Goal: Transaction & Acquisition: Purchase product/service

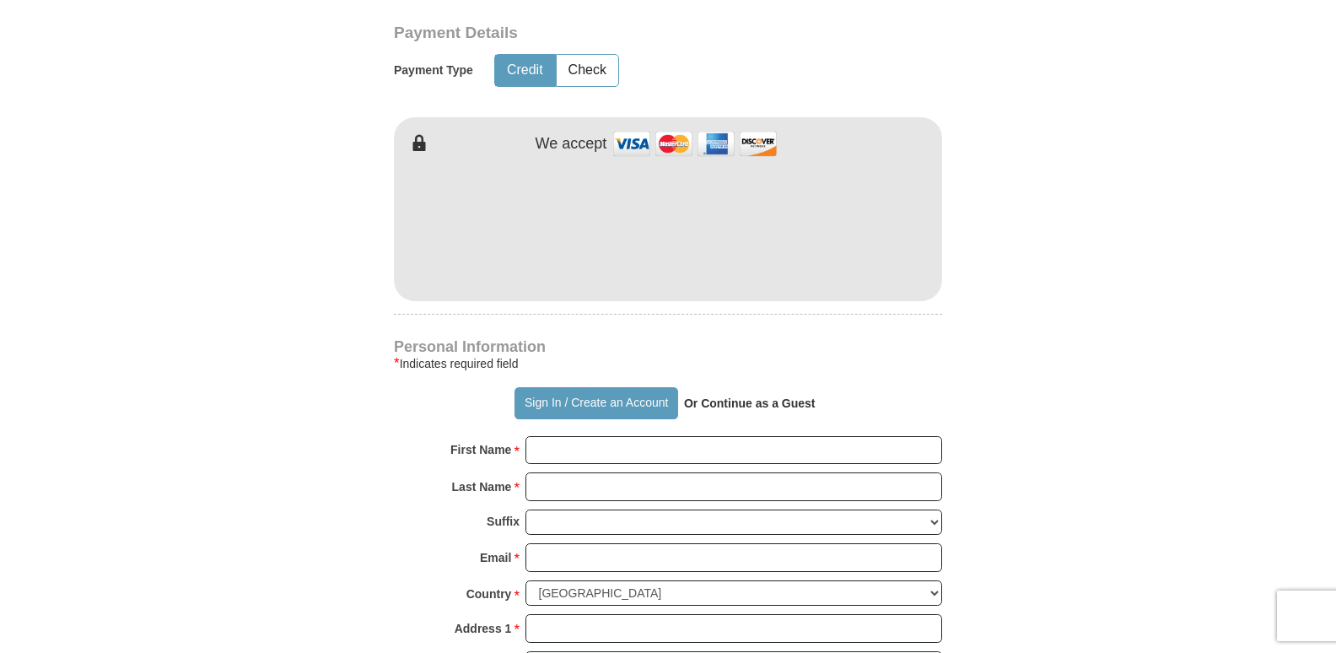
scroll to position [846, 0]
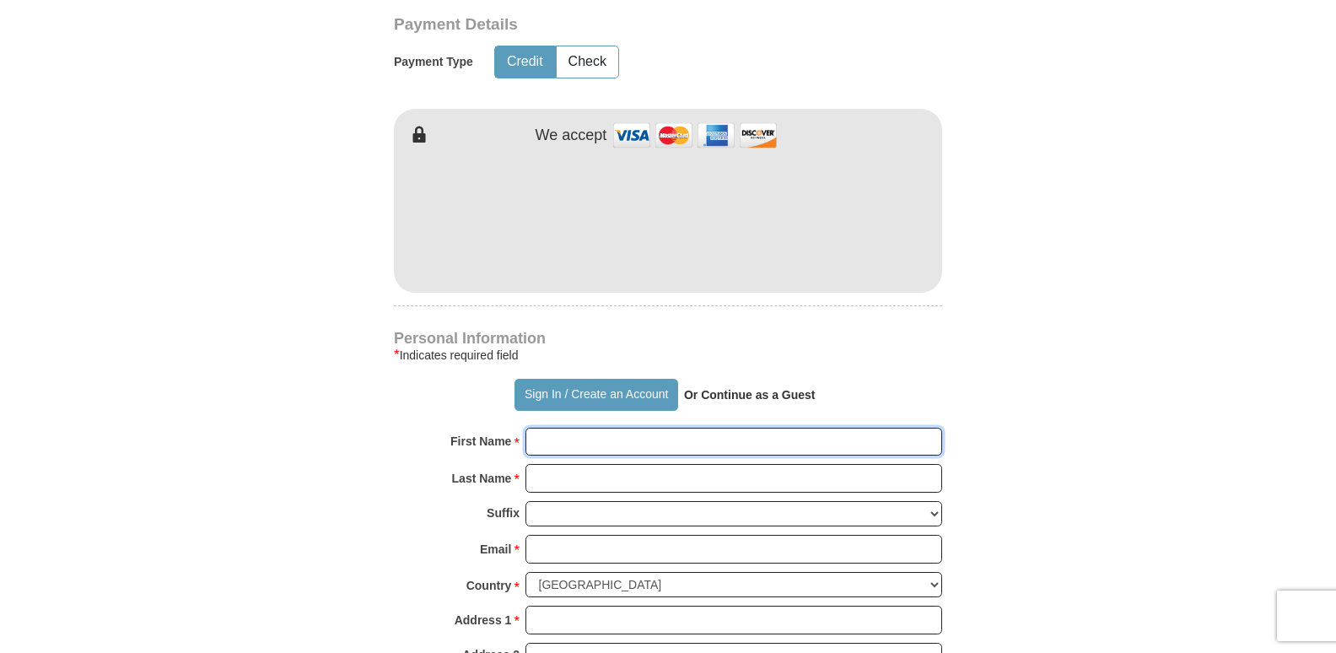
click at [556, 453] on input "First Name *" at bounding box center [733, 441] width 417 height 29
type input "[PERSON_NAME]"
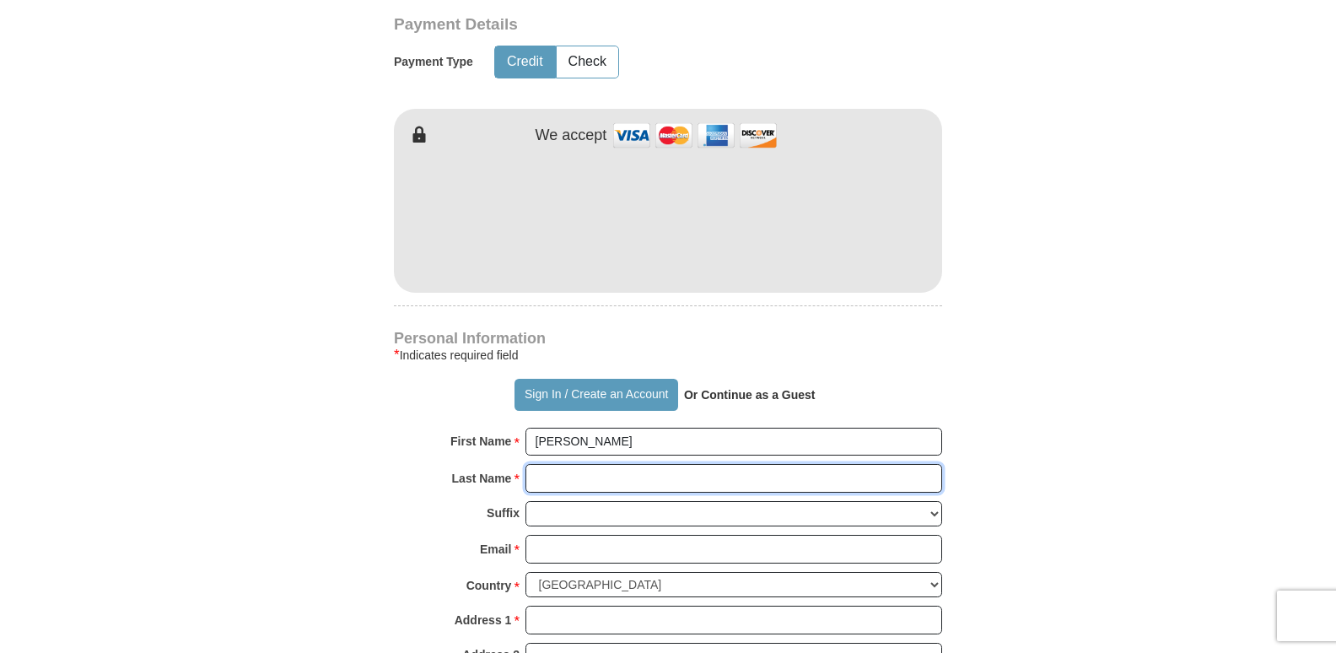
type input "[PERSON_NAME]"
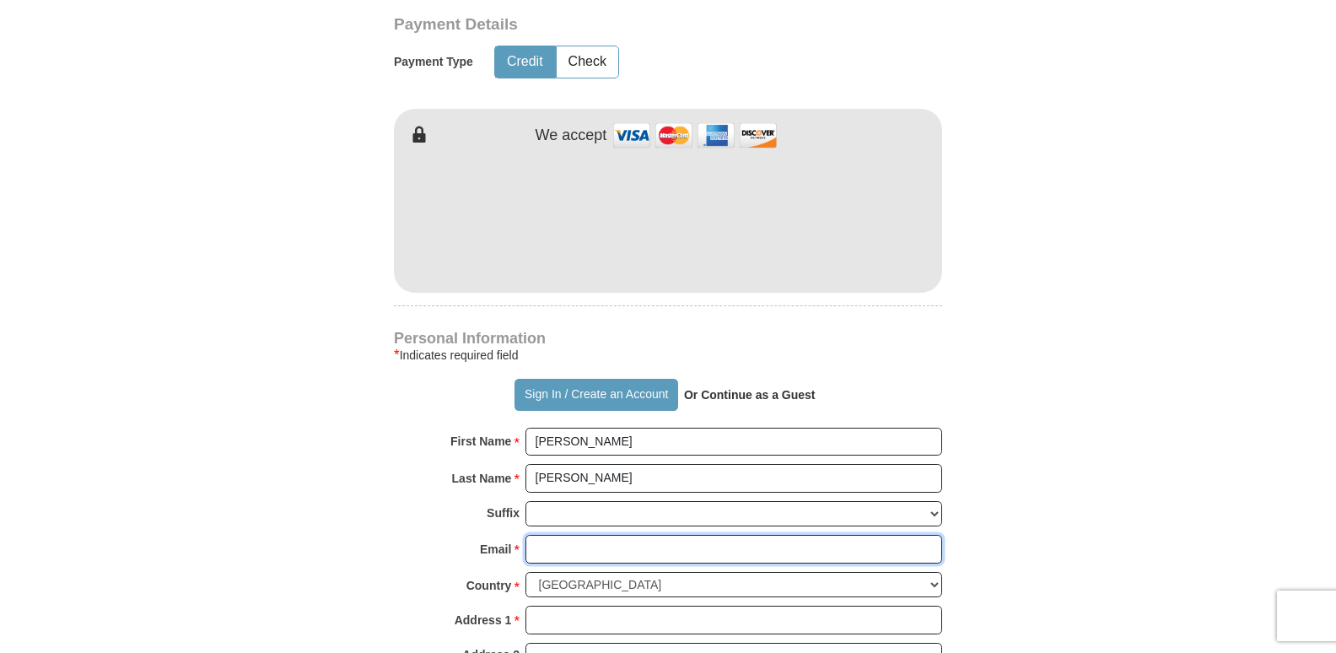
type input "[EMAIL_ADDRESS][DOMAIN_NAME]"
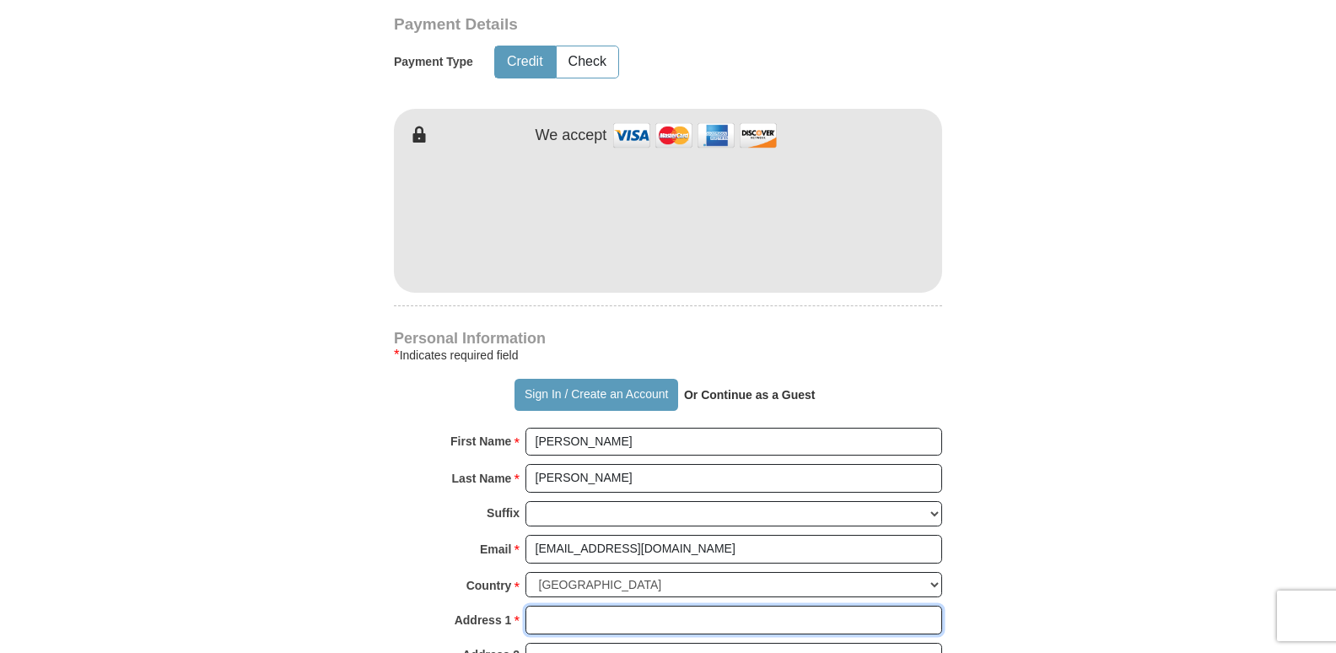
type input "[STREET_ADDRESS]"
type input "[GEOGRAPHIC_DATA]"
select select "VA"
type input "23693"
type input "7578687613"
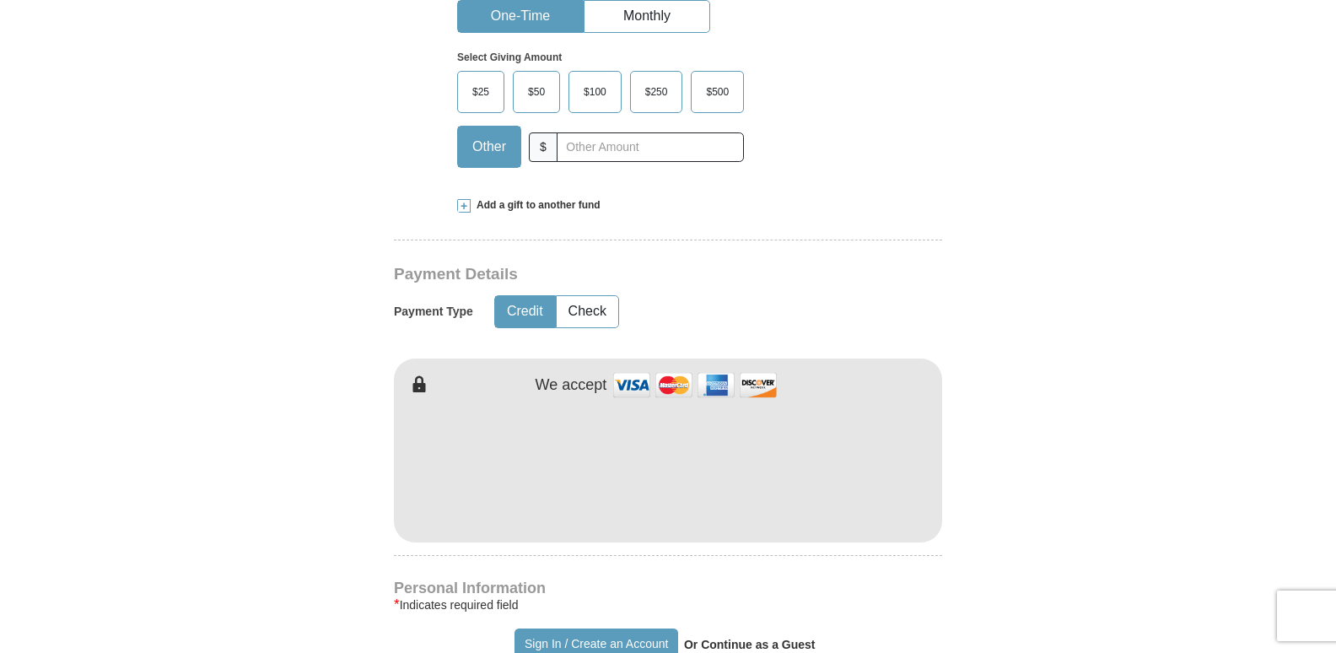
scroll to position [550, 0]
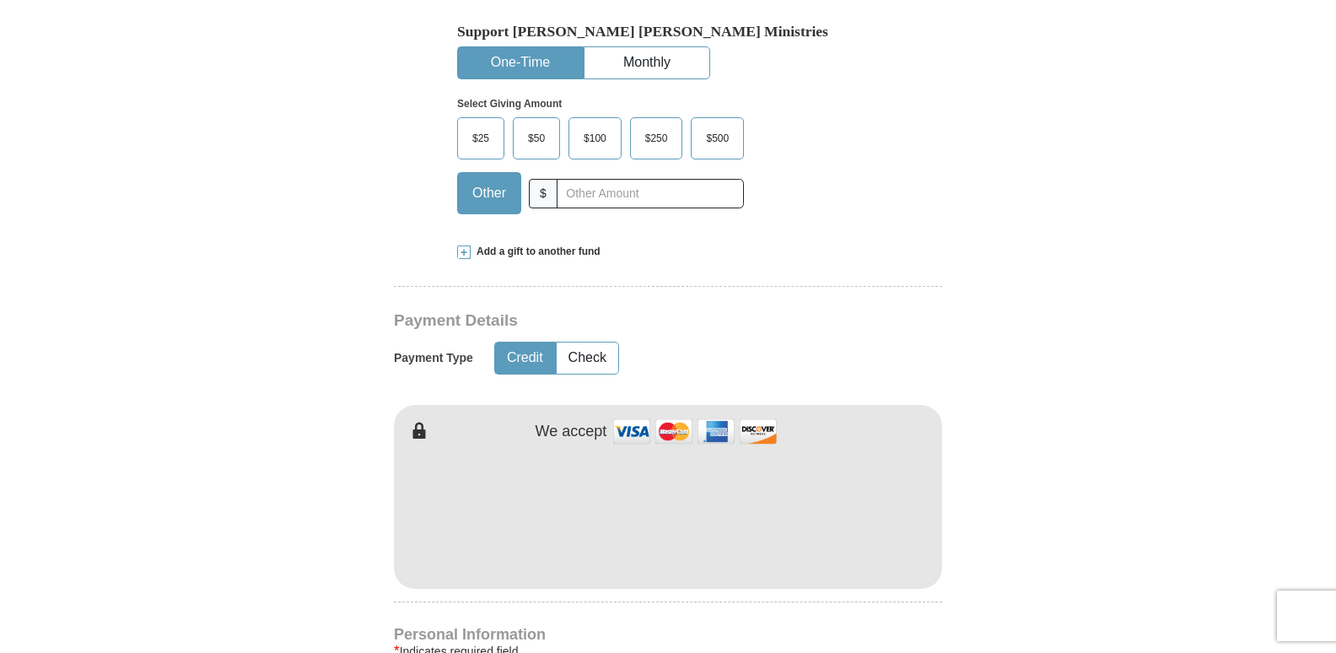
click at [592, 140] on span "$100" at bounding box center [595, 138] width 40 height 25
click at [0, 0] on input "$100" at bounding box center [0, 0] width 0 height 0
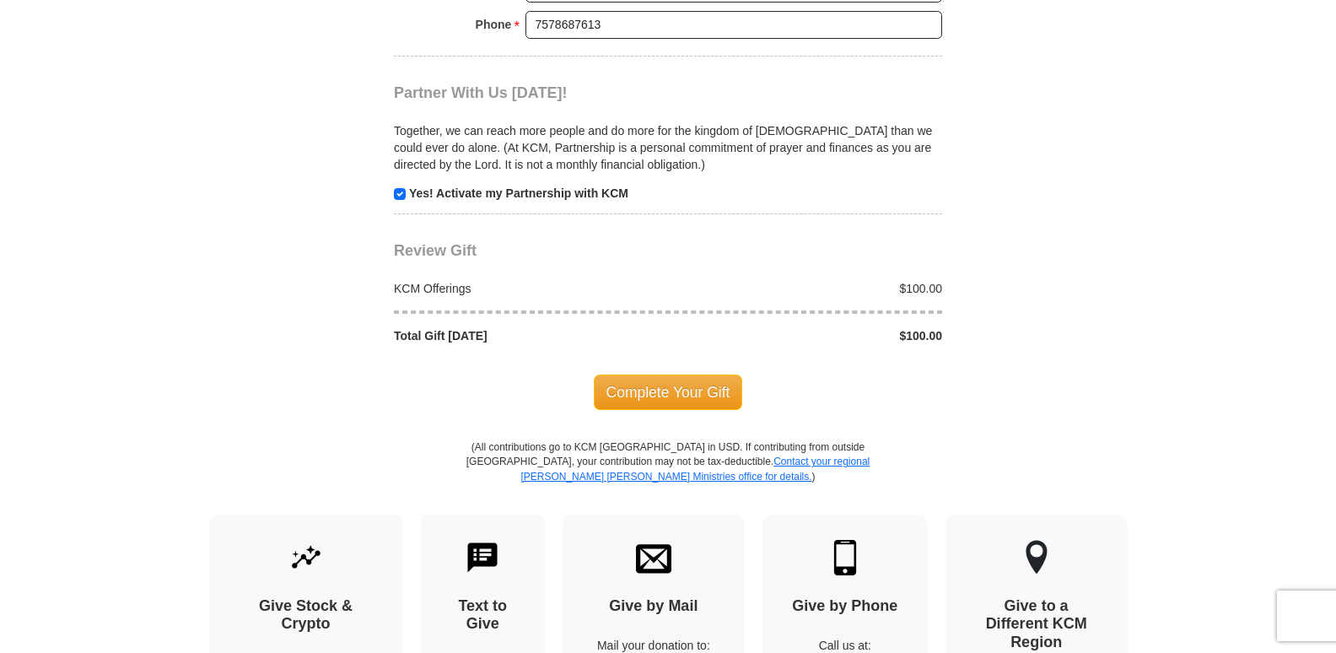
scroll to position [1629, 0]
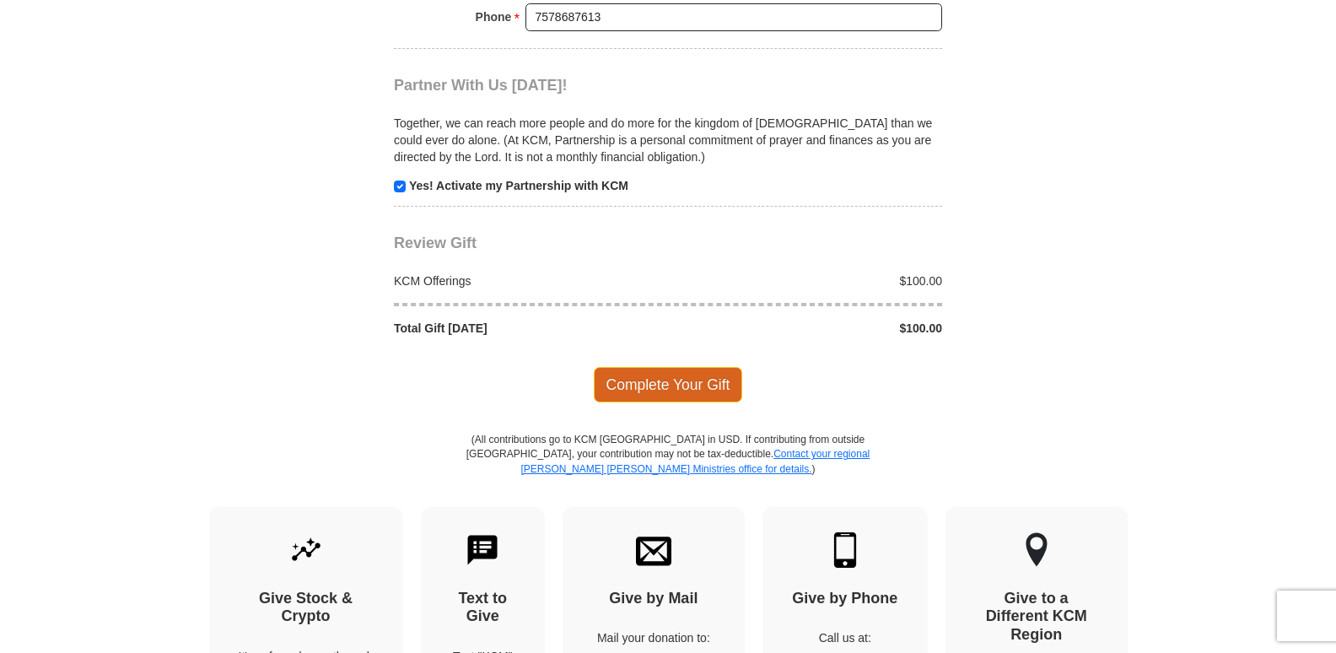
click at [647, 380] on span "Complete Your Gift" at bounding box center [668, 384] width 149 height 35
